Goal: Information Seeking & Learning: Check status

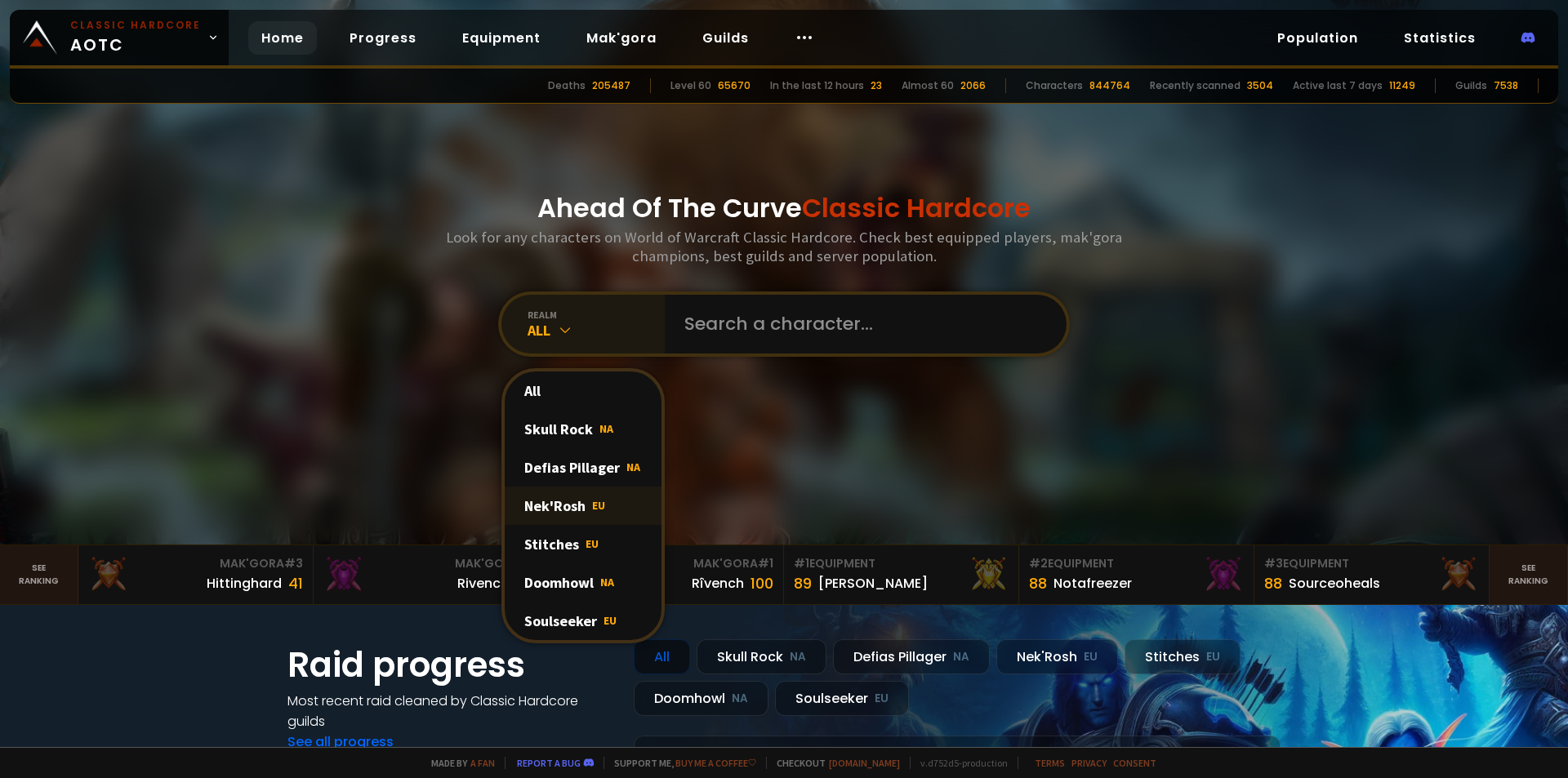
click at [565, 501] on div "Nek'Rosh EU" at bounding box center [583, 505] width 157 height 38
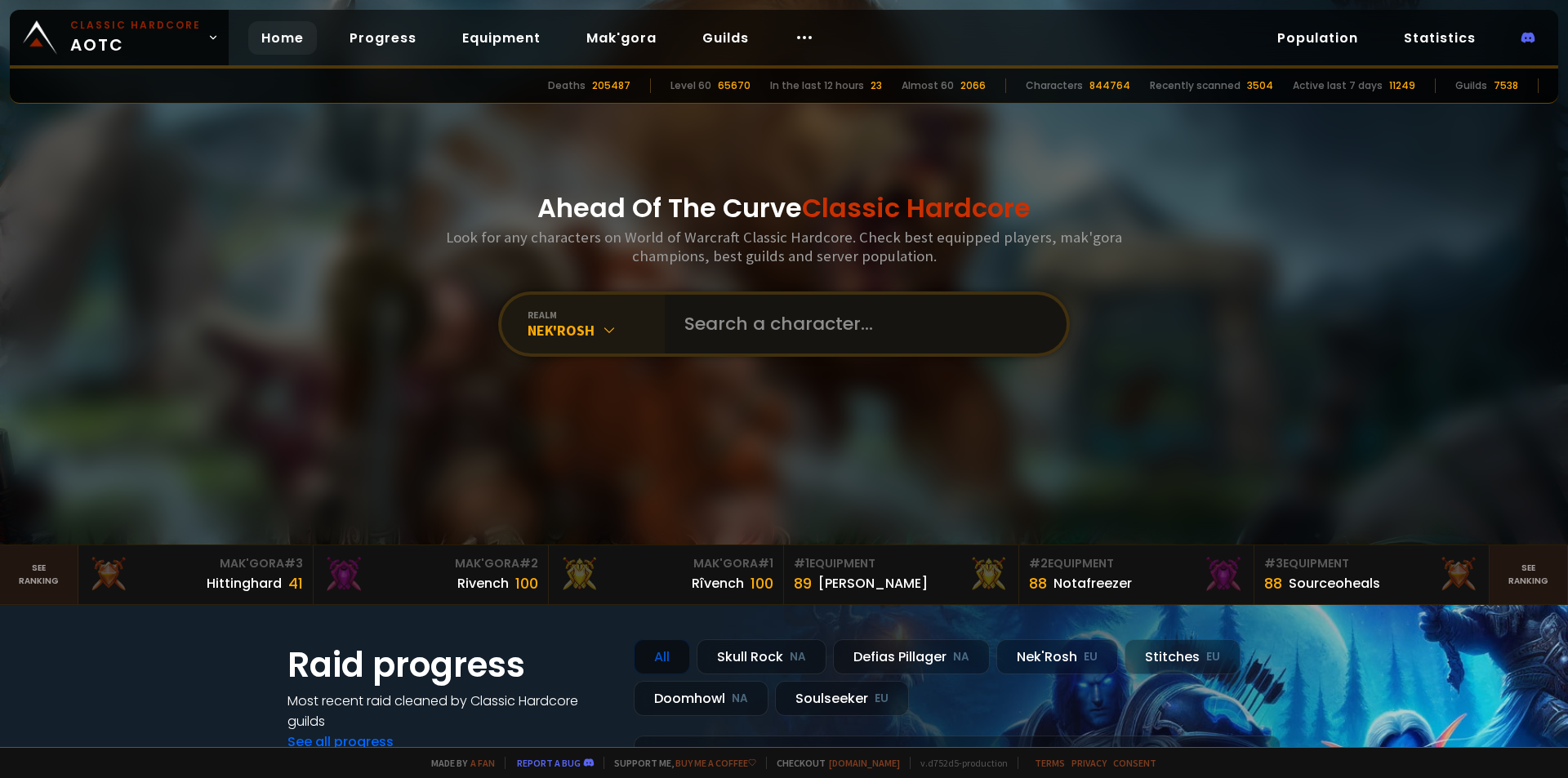
click at [752, 336] on input "text" at bounding box center [860, 324] width 372 height 59
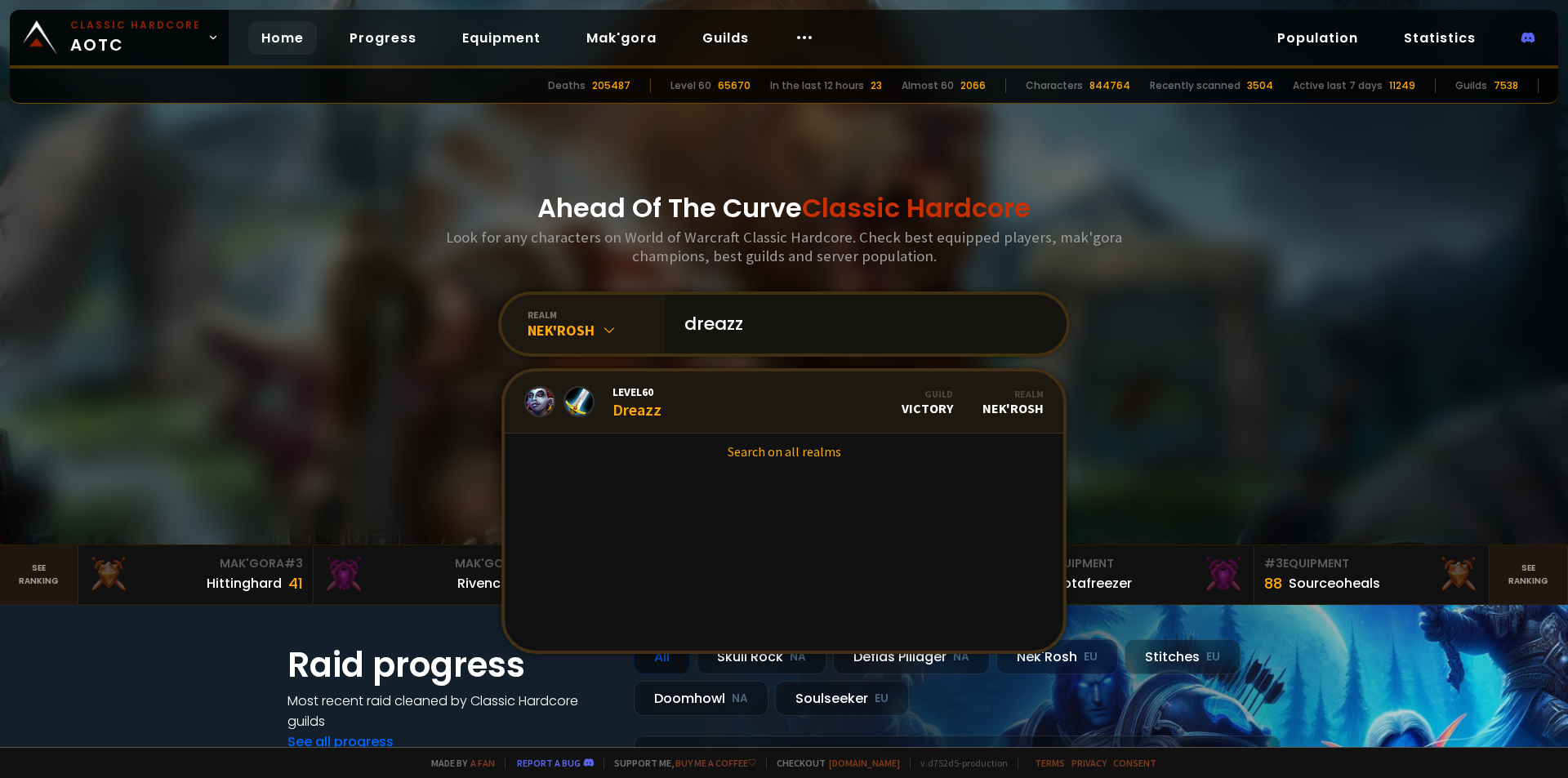
type input "dreazz"
click at [732, 404] on link "Level 60 Dreazz Guild Victory Realm Nek'Rosh" at bounding box center [784, 402] width 559 height 62
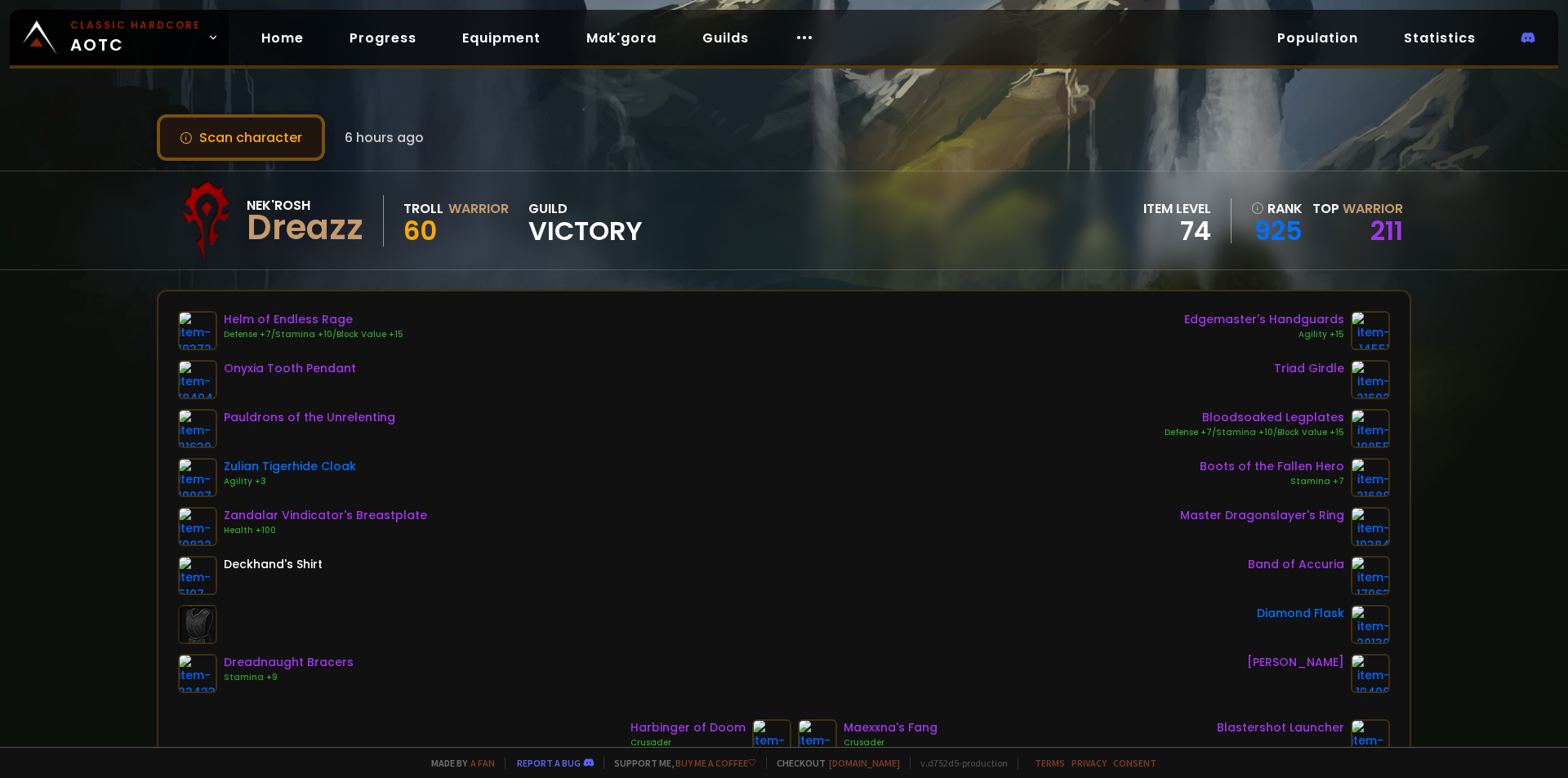
click at [269, 145] on button "Scan character" at bounding box center [240, 138] width 168 height 46
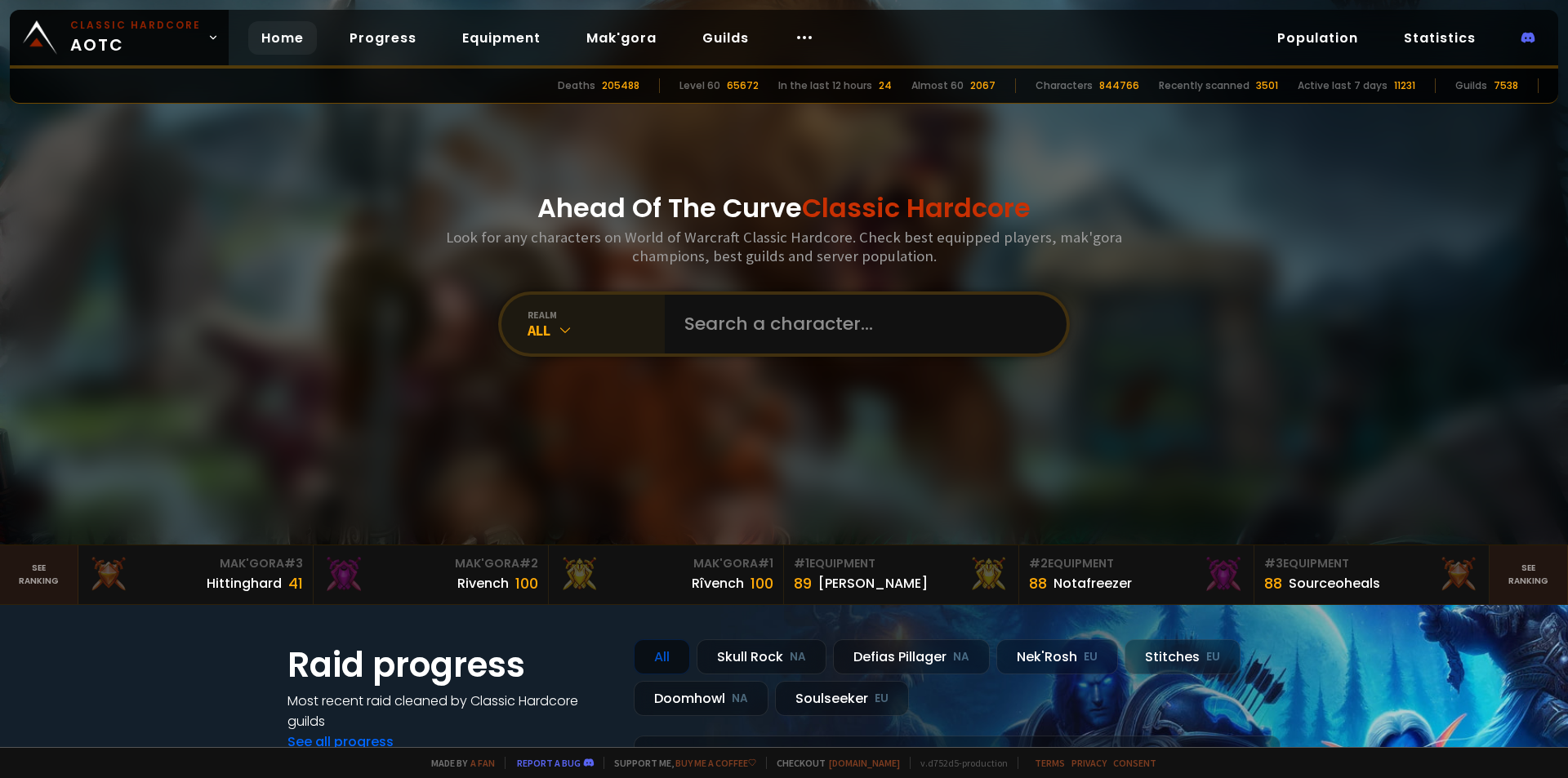
click at [611, 331] on div "All" at bounding box center [597, 330] width 138 height 19
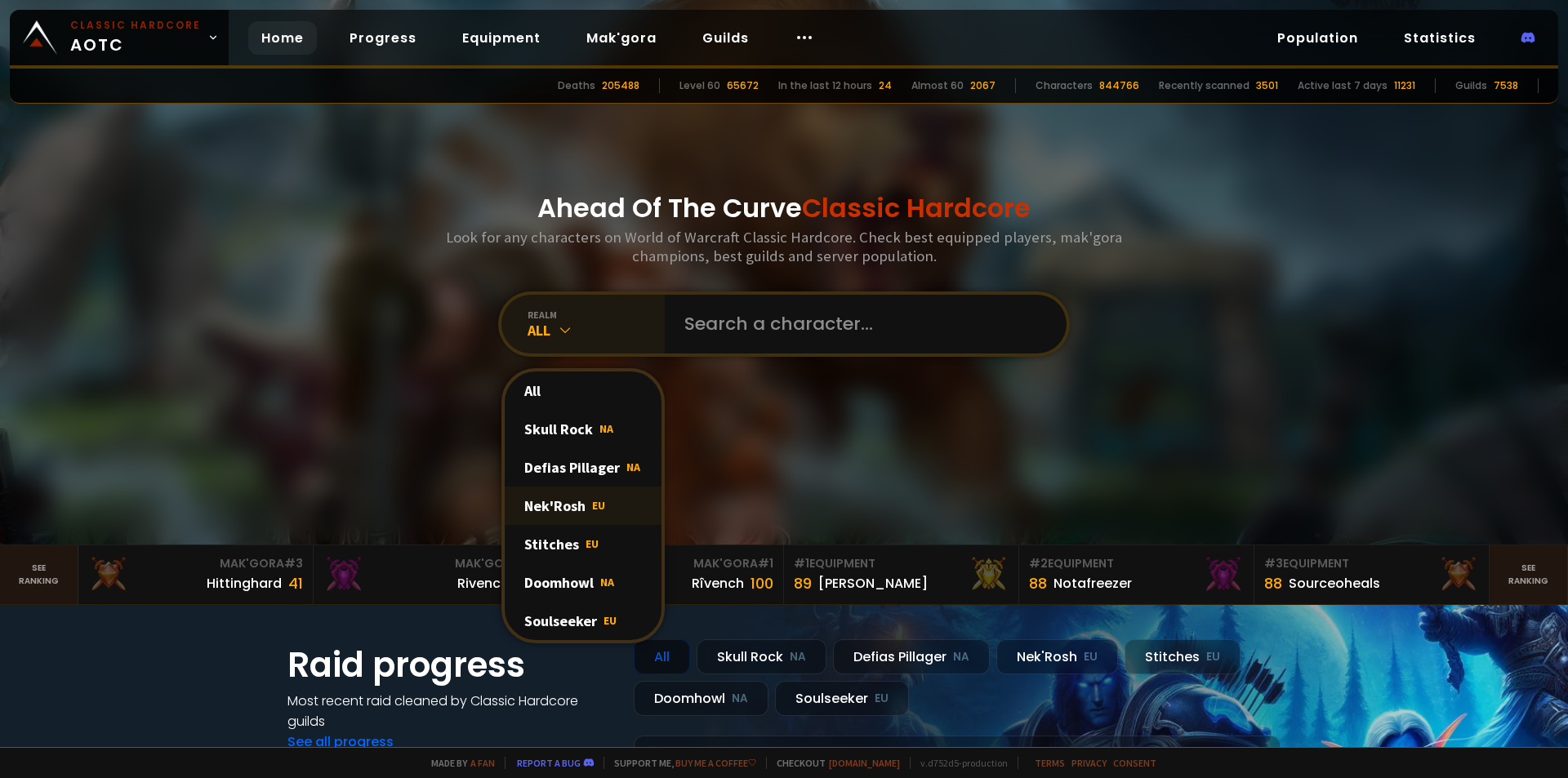
click at [561, 517] on div "Nek'Rosh EU" at bounding box center [583, 505] width 157 height 38
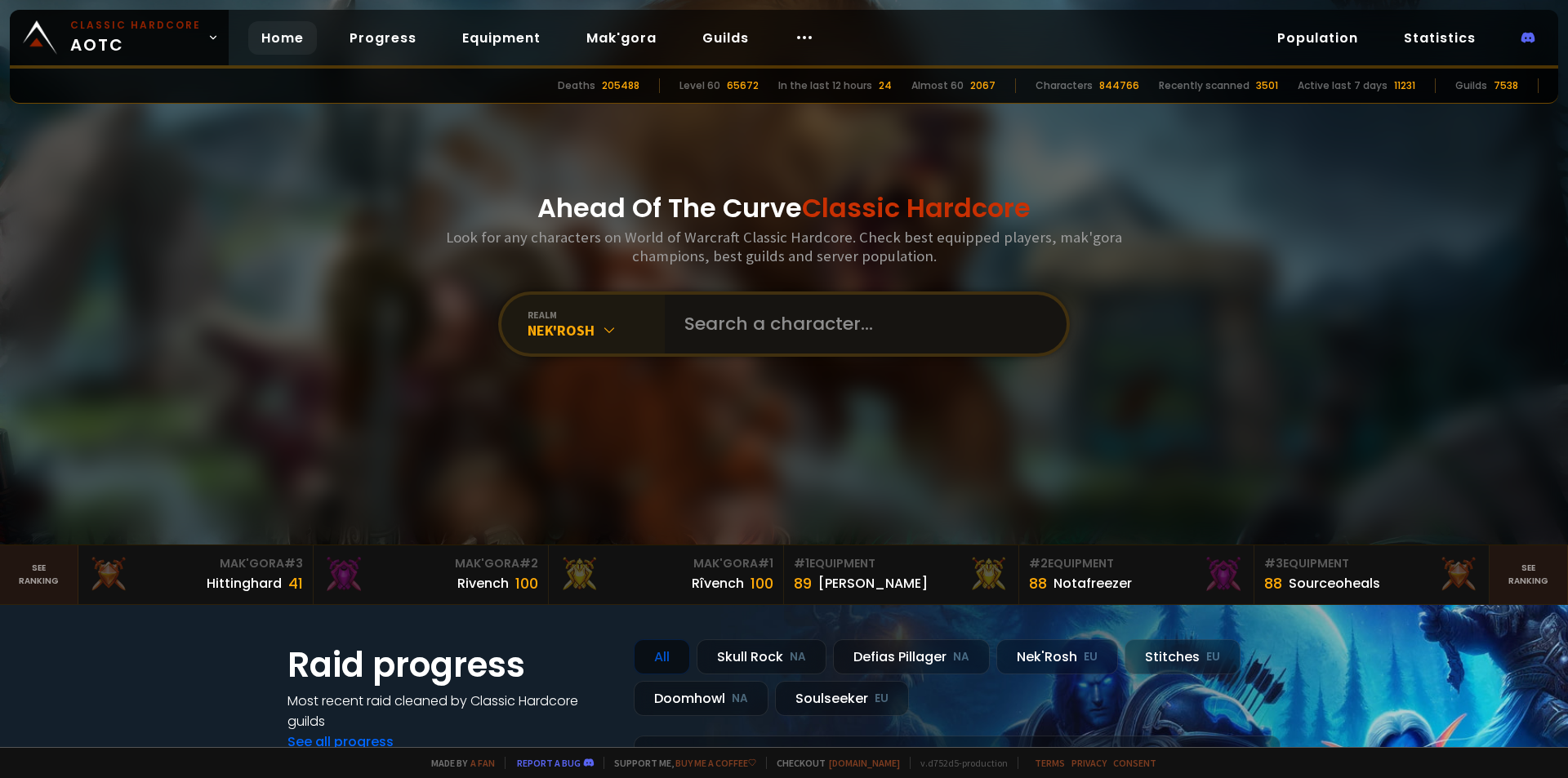
click at [961, 329] on input "text" at bounding box center [860, 324] width 372 height 59
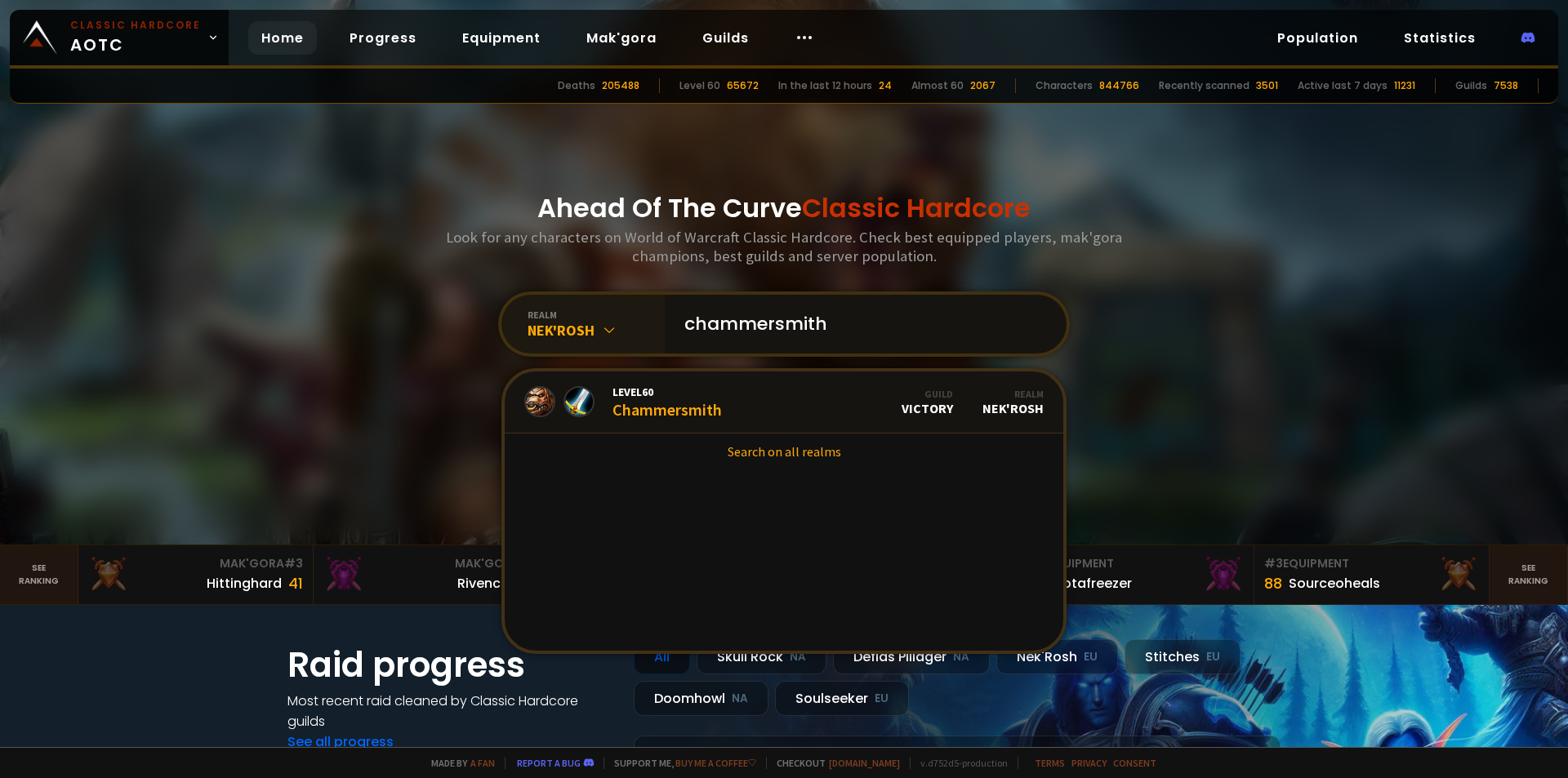
type input "chammersmith"
click at [849, 395] on link "Level 60 Chammersmith Guild Victory Realm Nek'Rosh" at bounding box center [784, 402] width 559 height 62
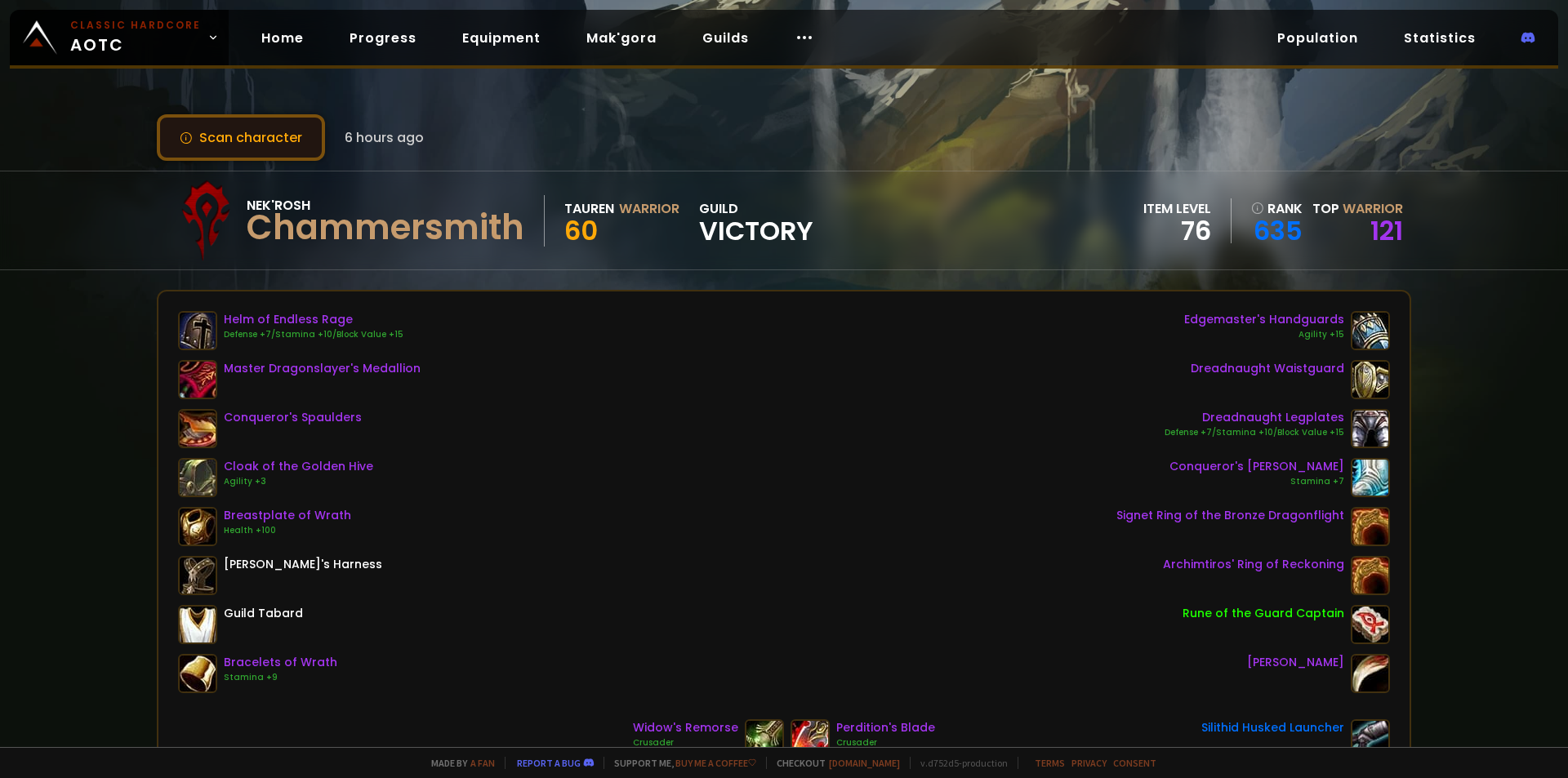
click at [264, 143] on button "Scan character" at bounding box center [240, 138] width 168 height 46
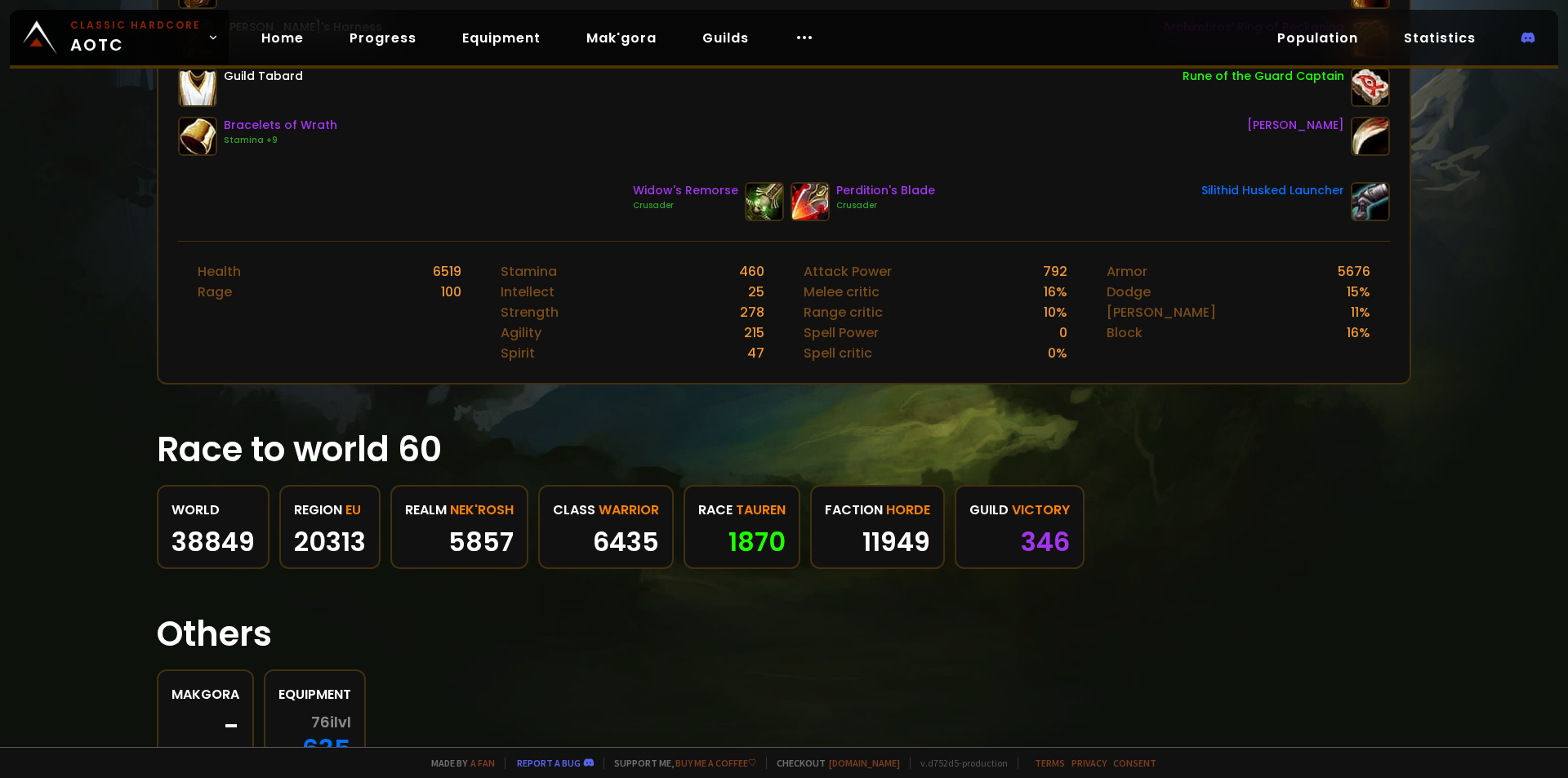
scroll to position [544, 0]
